Goal: Transaction & Acquisition: Purchase product/service

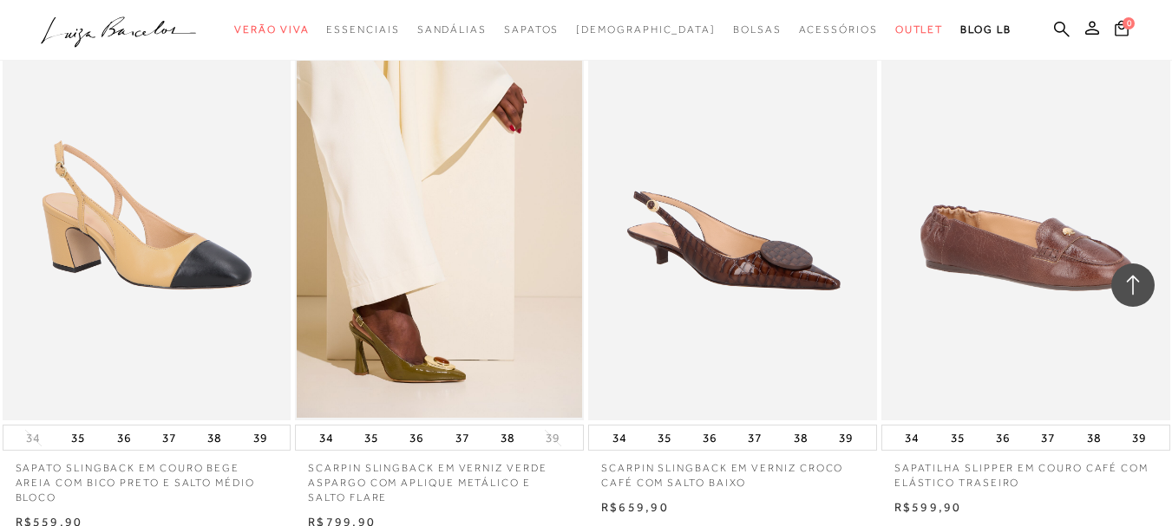
scroll to position [3209, 0]
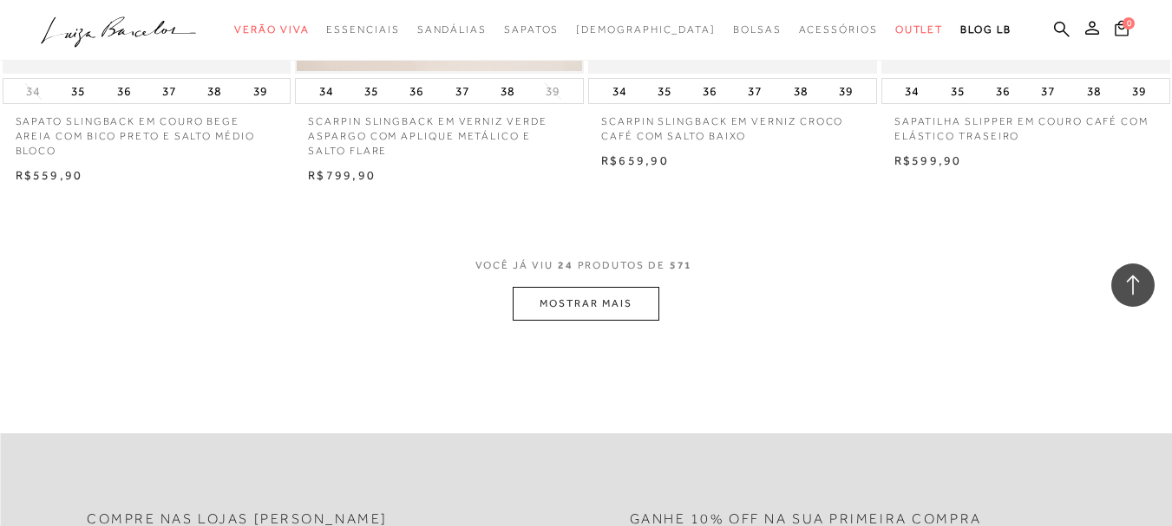
click at [608, 315] on button "MOSTRAR MAIS" at bounding box center [586, 304] width 146 height 34
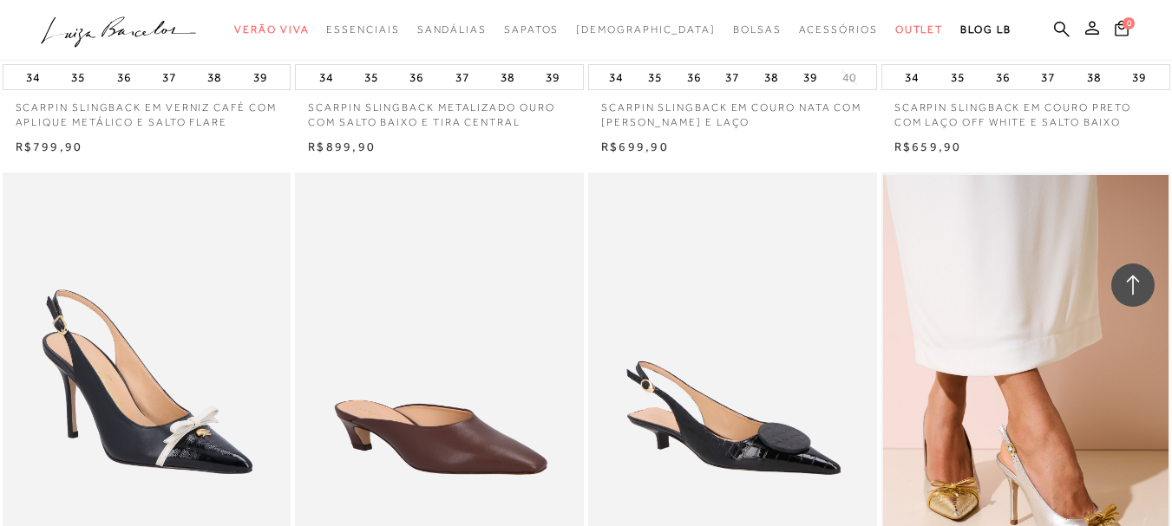
scroll to position [5522, 0]
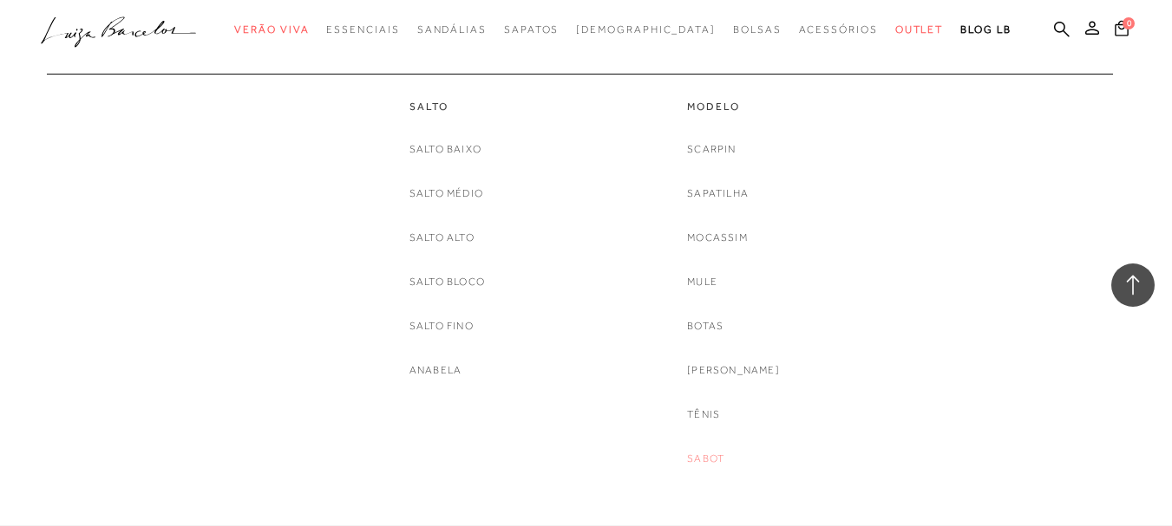
click at [724, 463] on link "Sabot" at bounding box center [705, 459] width 37 height 18
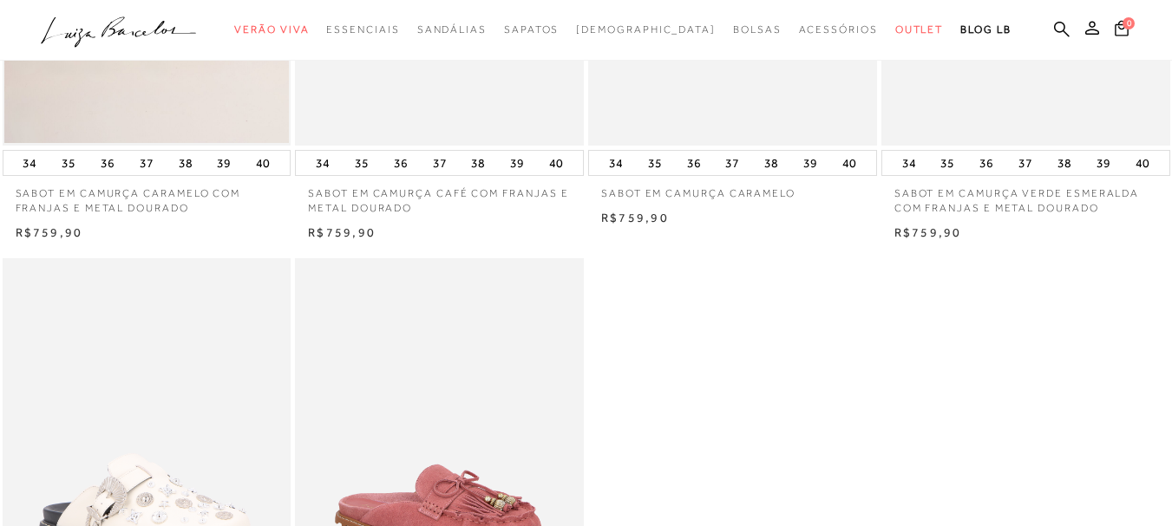
scroll to position [781, 0]
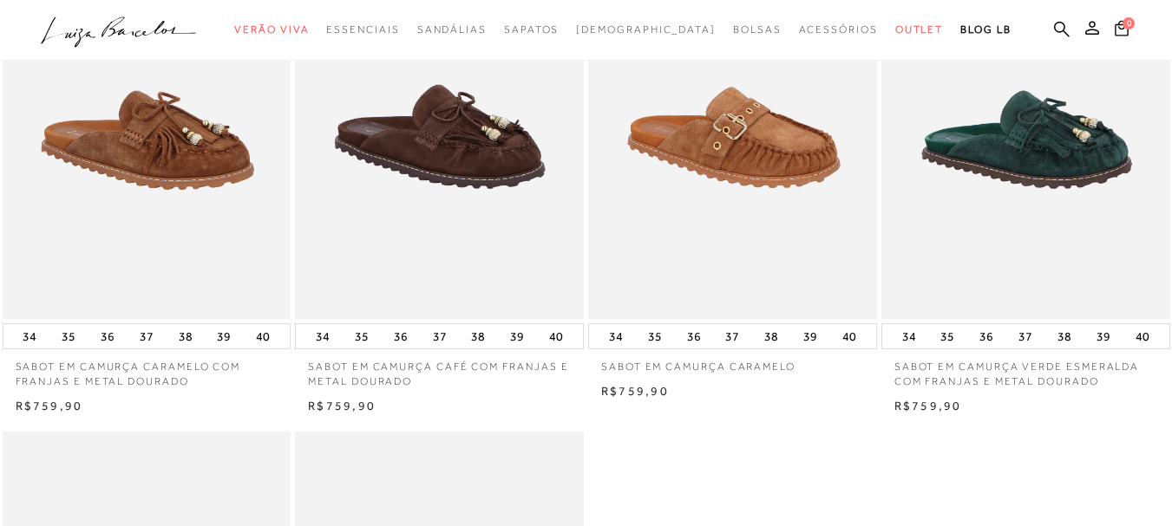
click at [93, 195] on img at bounding box center [147, 102] width 287 height 433
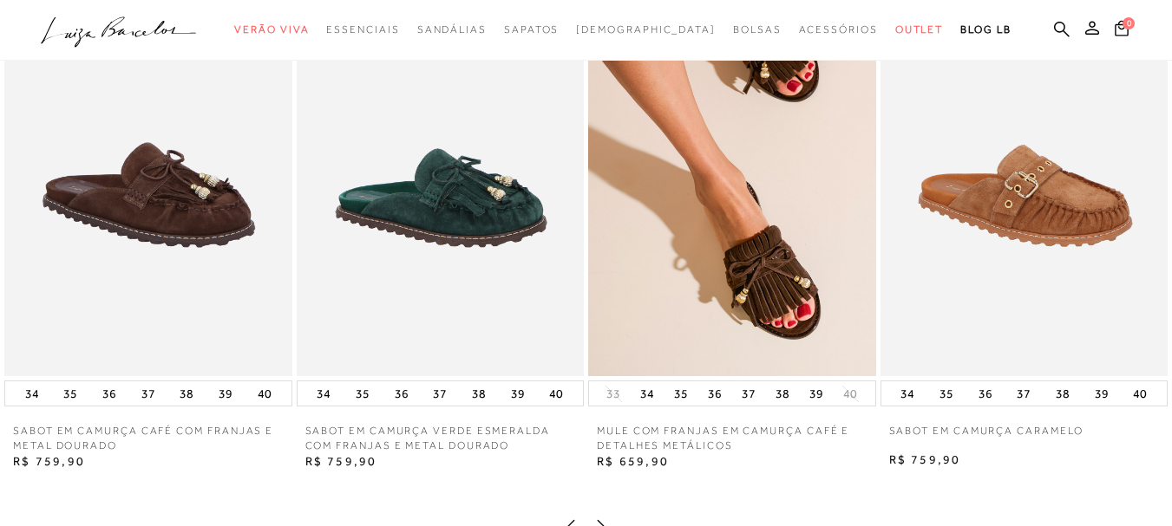
scroll to position [1561, 0]
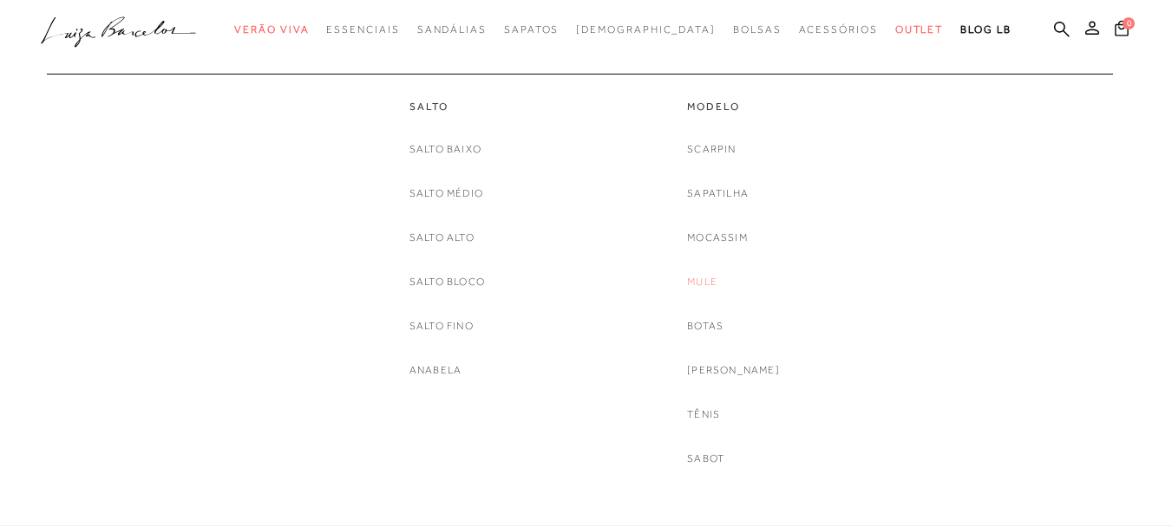
click at [714, 284] on link "Mule" at bounding box center [702, 282] width 30 height 18
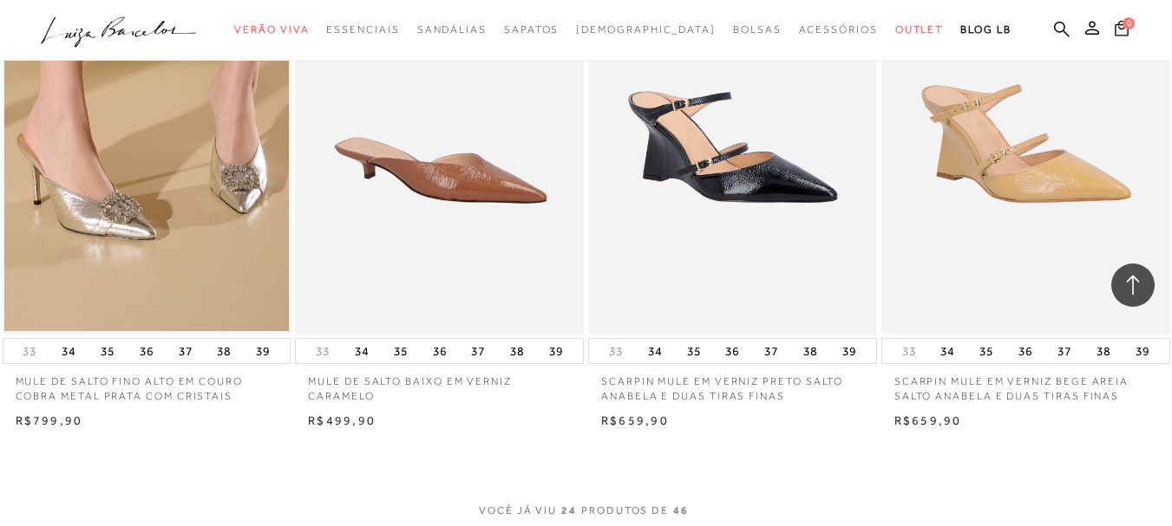
scroll to position [3036, 0]
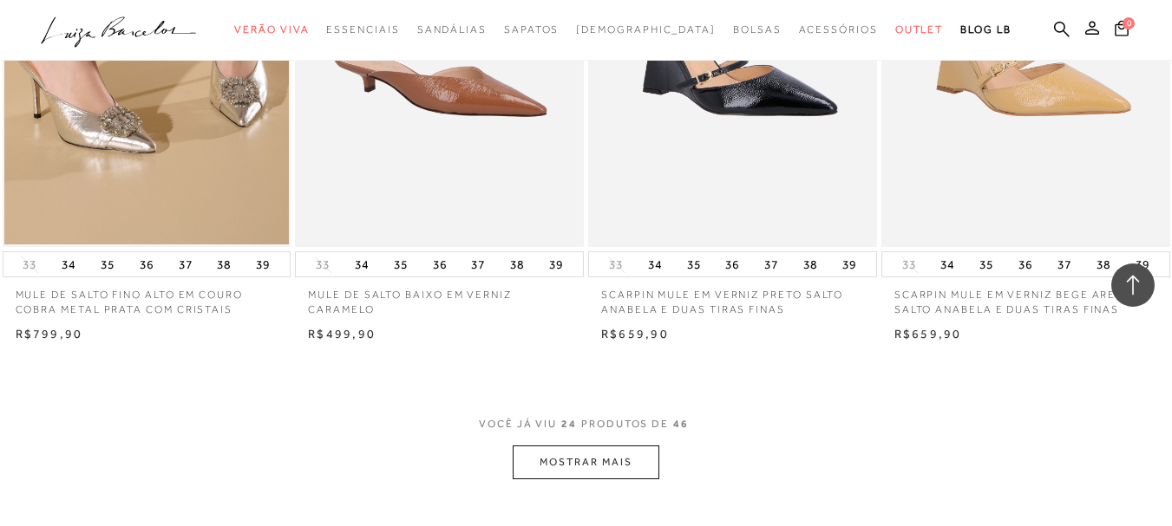
click at [559, 470] on button "MOSTRAR MAIS" at bounding box center [586, 463] width 146 height 34
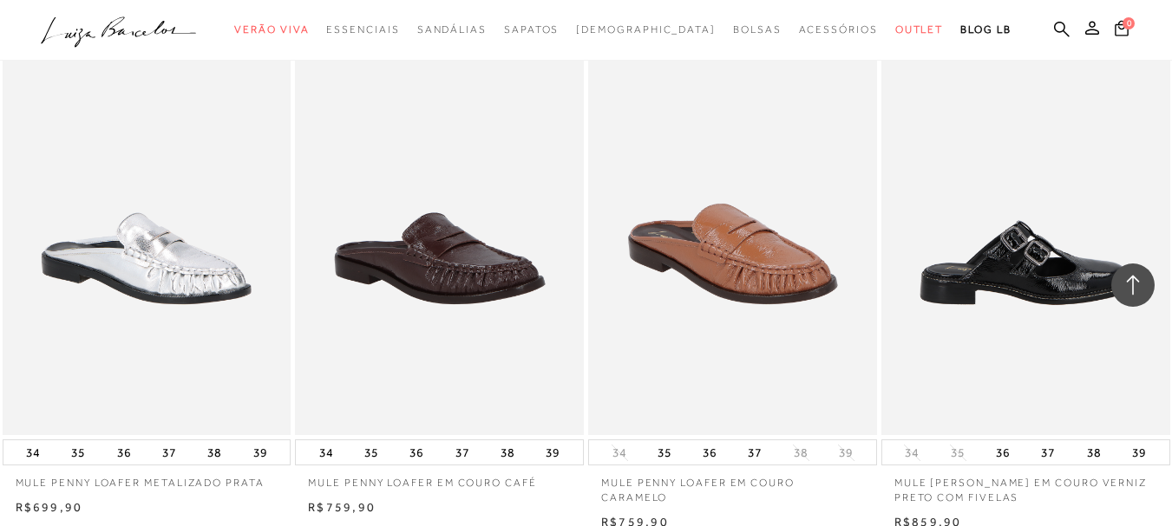
scroll to position [5204, 0]
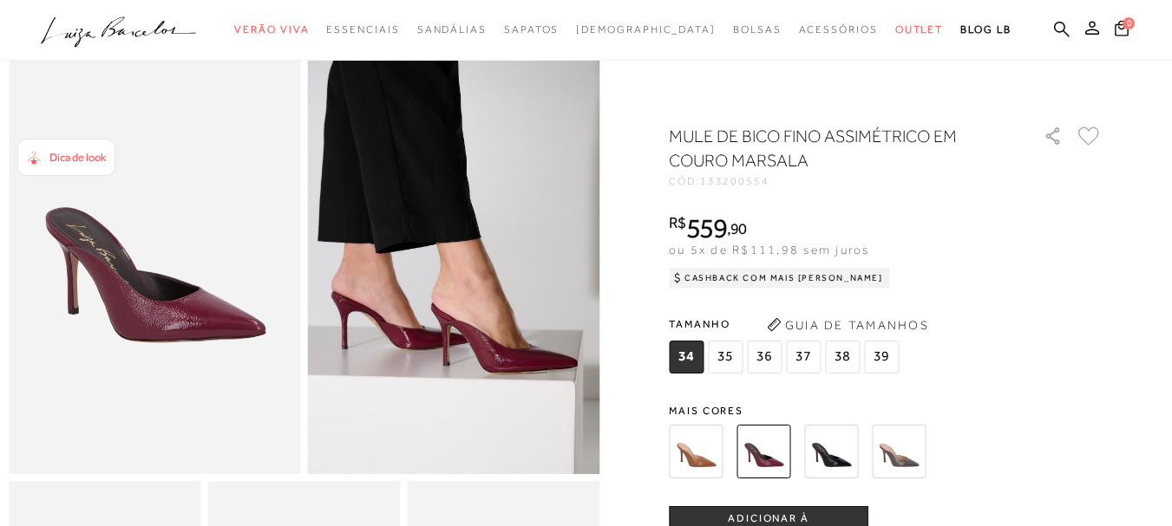
click at [852, 456] on img at bounding box center [831, 452] width 54 height 54
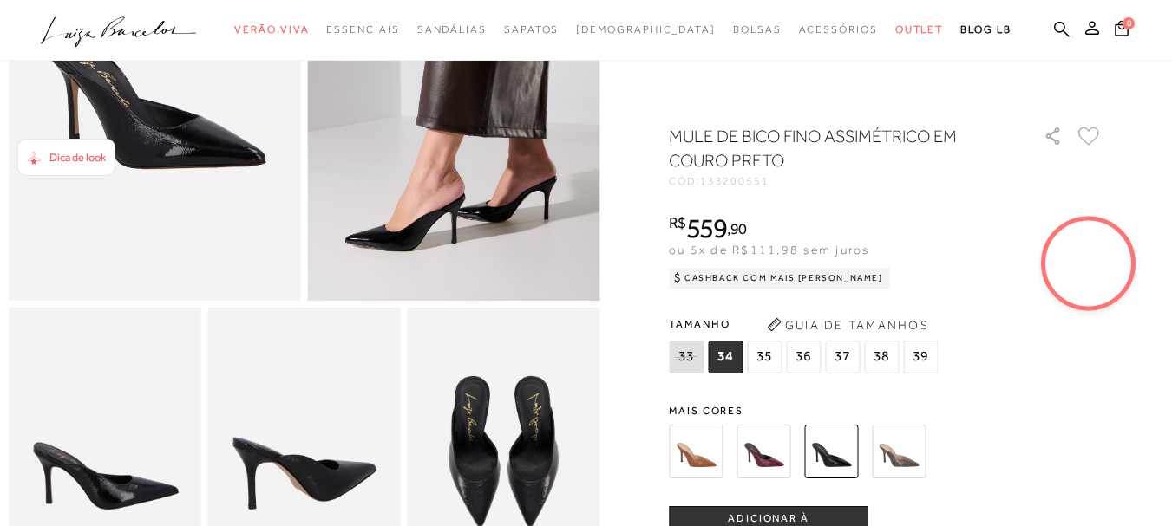
scroll to position [434, 0]
